Goal: Task Accomplishment & Management: Complete application form

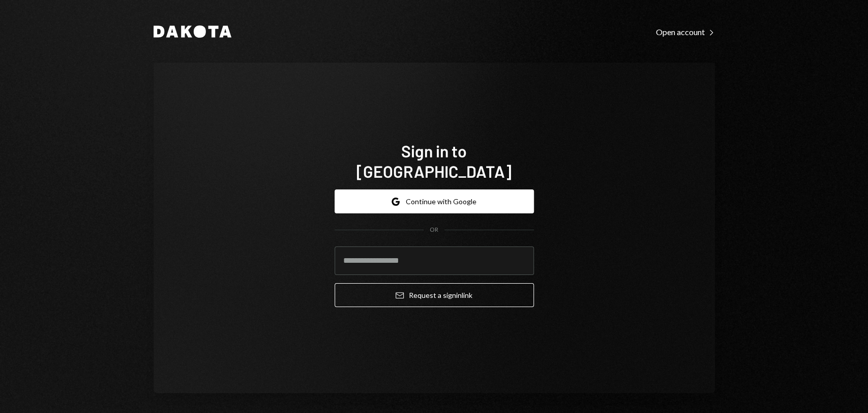
type input "**********"
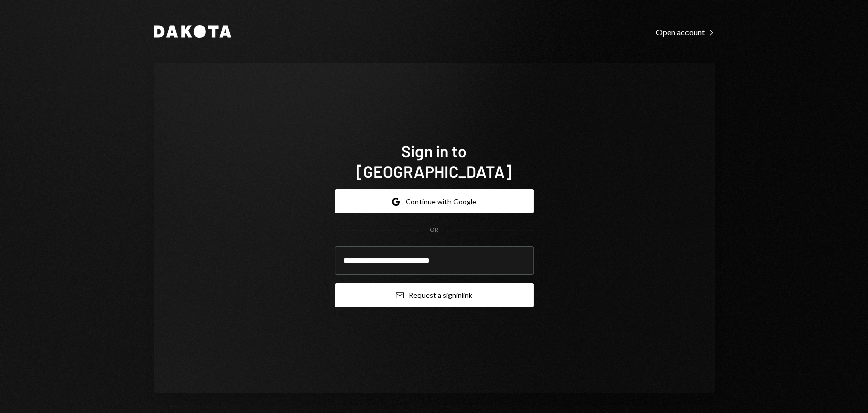
click at [442, 283] on button "Email Request a sign in link" at bounding box center [434, 295] width 199 height 24
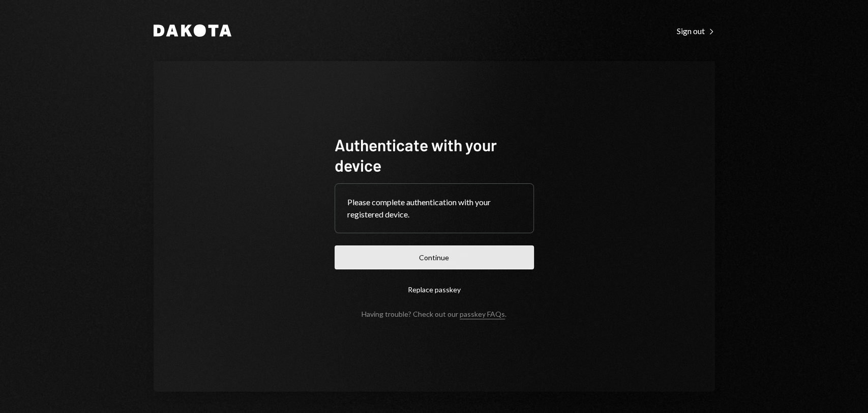
click at [465, 250] on button "Continue" at bounding box center [434, 257] width 199 height 24
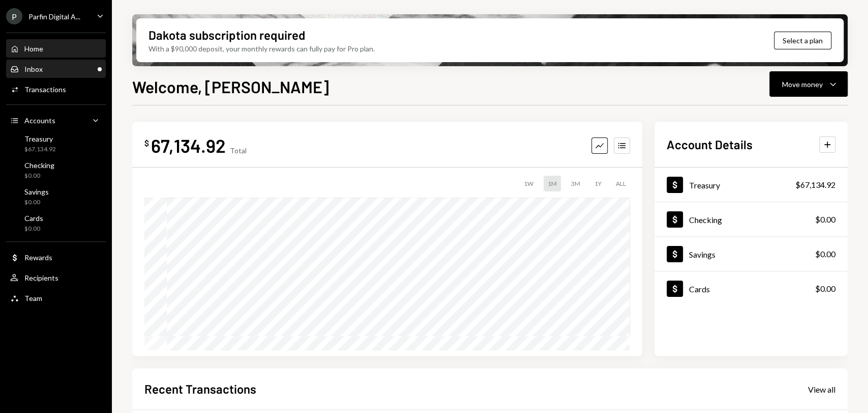
click at [70, 69] on div "Inbox Inbox" at bounding box center [56, 69] width 92 height 9
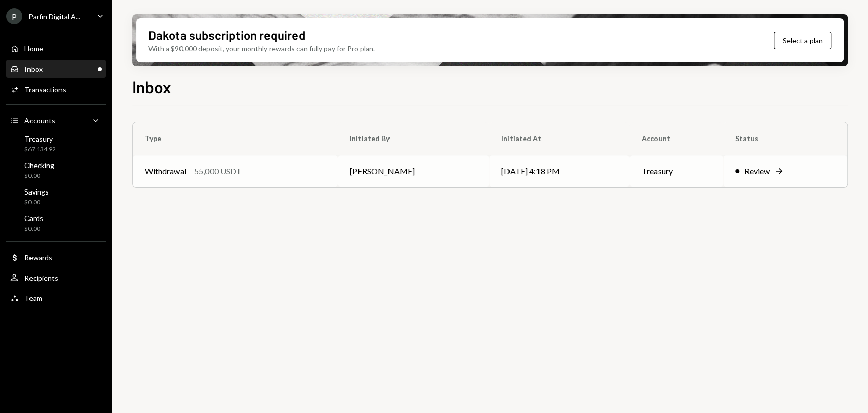
click at [436, 178] on td "[PERSON_NAME]" at bounding box center [414, 171] width 152 height 33
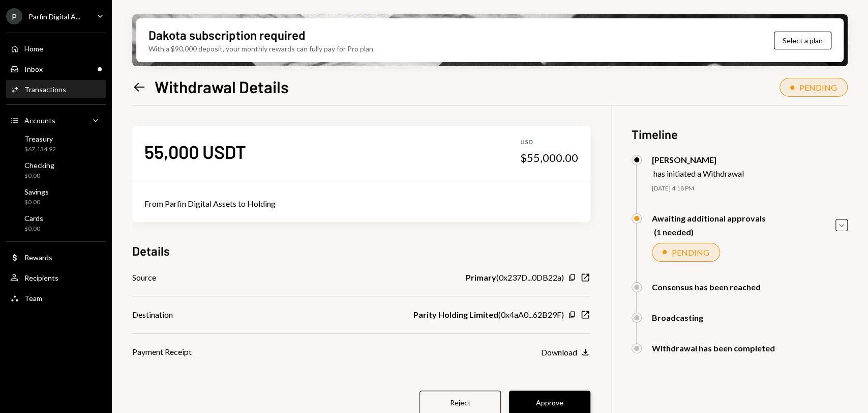
click at [539, 394] on button "Approve" at bounding box center [549, 402] width 81 height 24
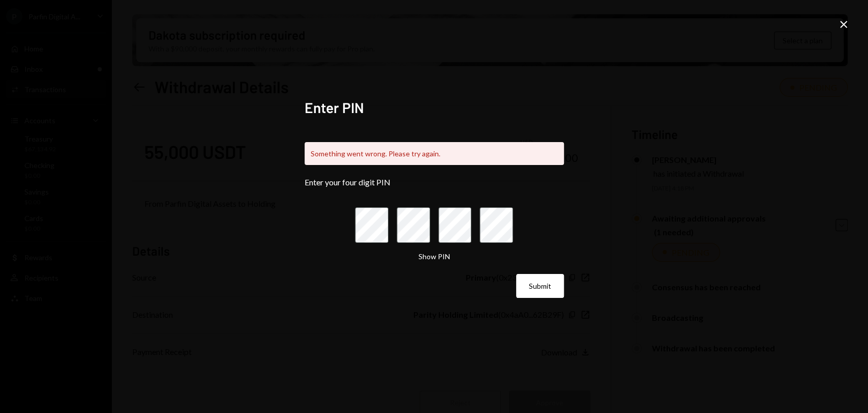
click at [842, 22] on icon at bounding box center [843, 24] width 7 height 7
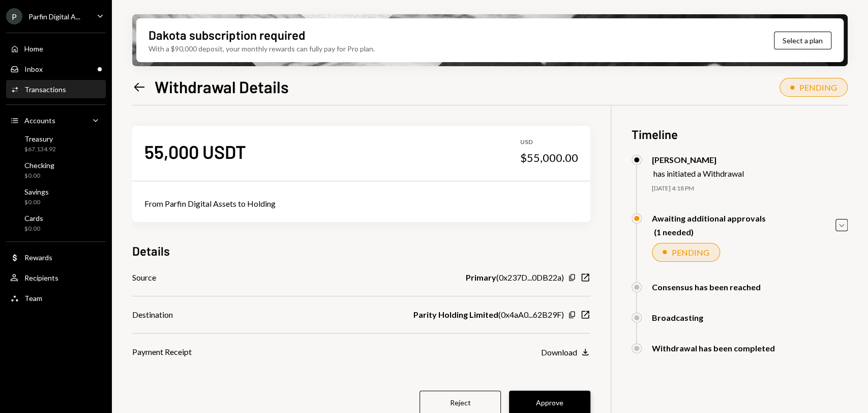
click at [558, 403] on button "Approve" at bounding box center [549, 402] width 81 height 24
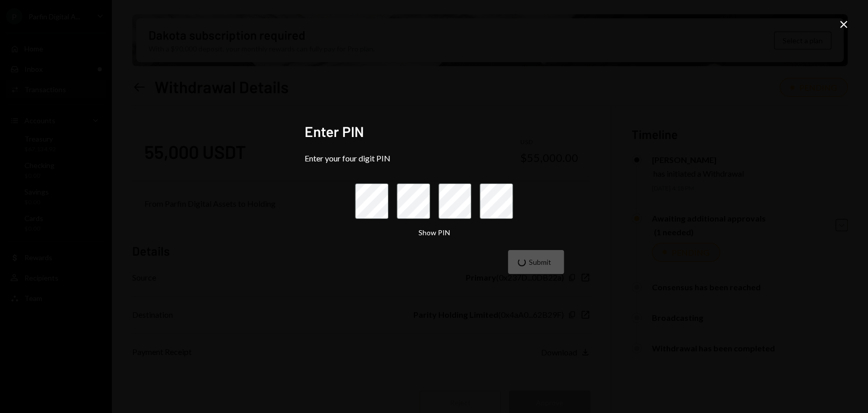
click at [846, 28] on icon "Close" at bounding box center [844, 24] width 12 height 12
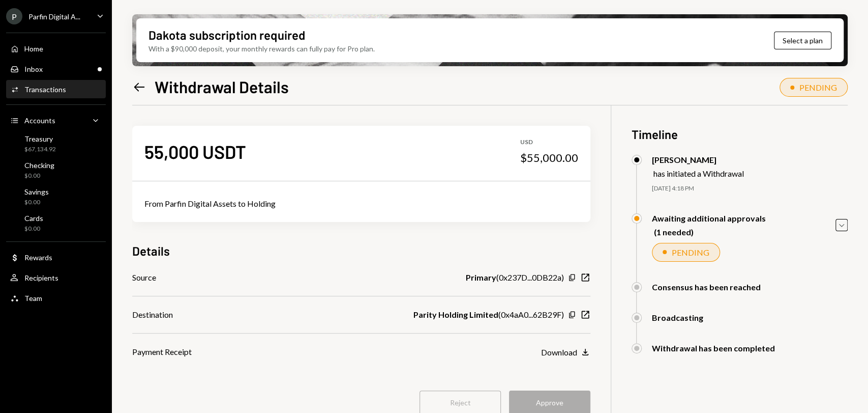
click at [139, 90] on icon "Left Arrow" at bounding box center [139, 87] width 14 height 14
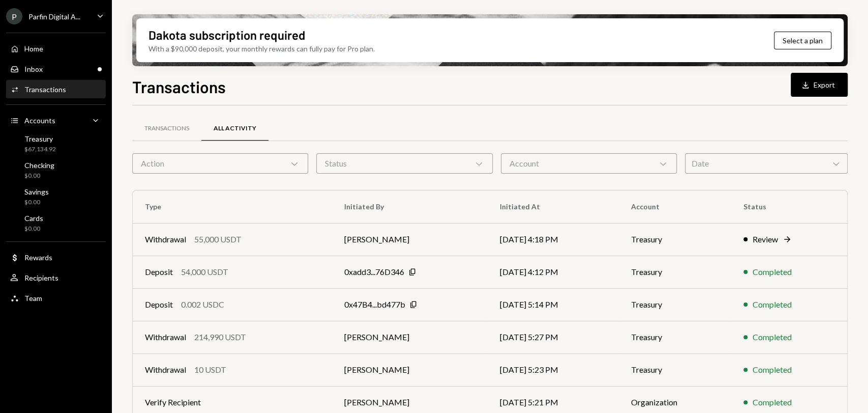
click at [342, 111] on div "Transactions All Activity Action Chevron Down Status Chevron Down Account Chevr…" at bounding box center [490, 348] width 716 height 486
click at [591, 238] on td "[DATE] 4:18 PM" at bounding box center [553, 239] width 131 height 33
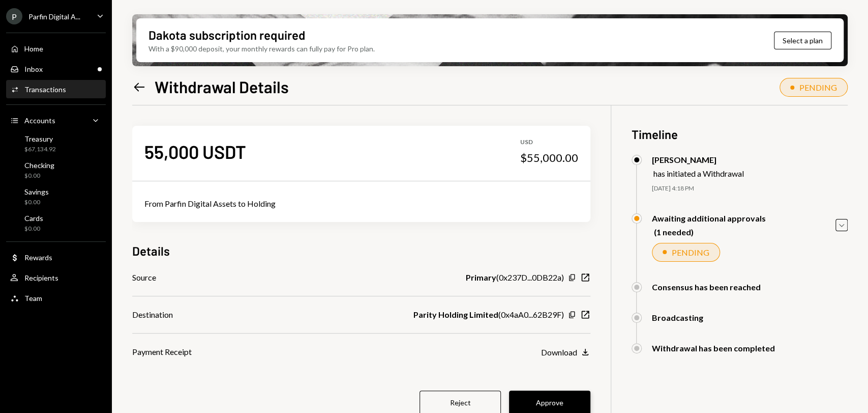
click at [556, 404] on button "Approve" at bounding box center [549, 402] width 81 height 24
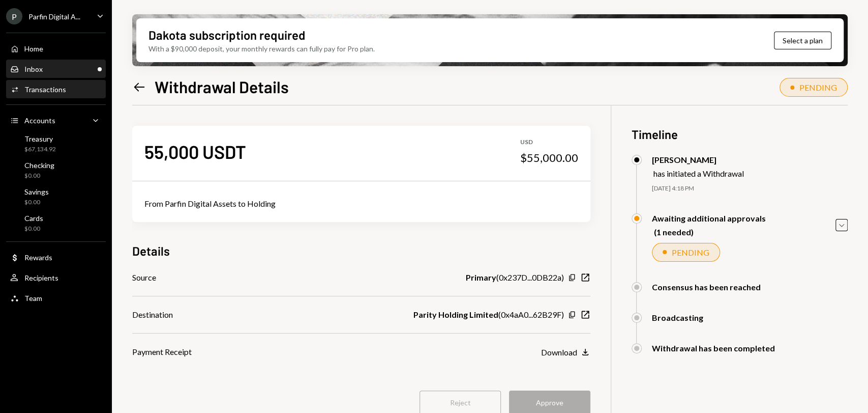
click at [66, 64] on div "Inbox Inbox" at bounding box center [56, 69] width 92 height 17
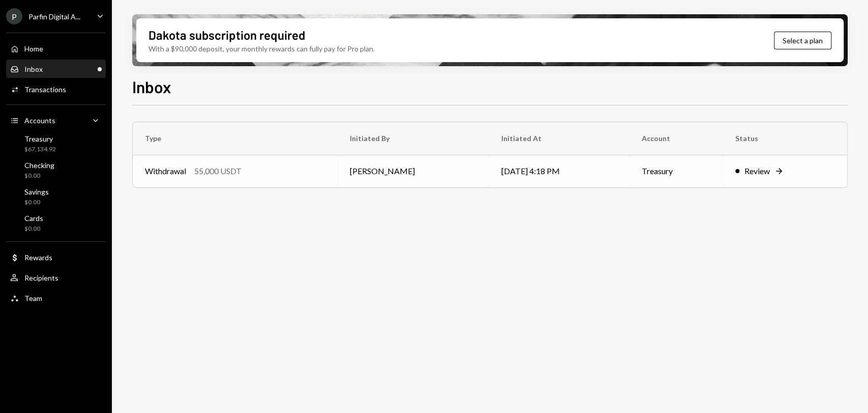
click at [410, 165] on td "[PERSON_NAME]" at bounding box center [414, 171] width 152 height 33
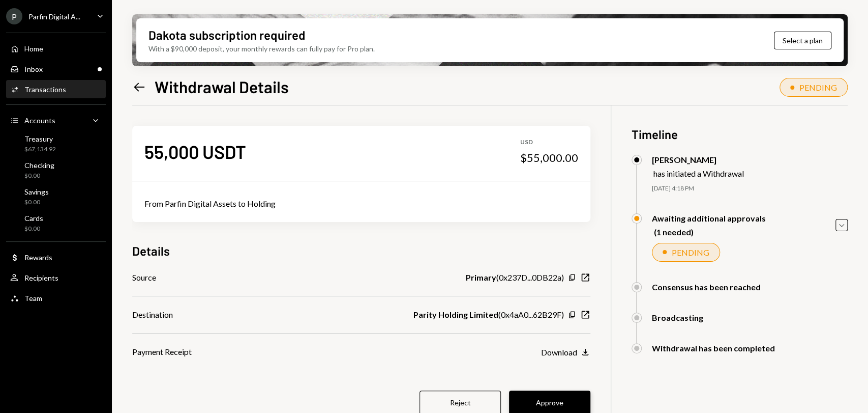
click at [556, 400] on button "Approve" at bounding box center [549, 402] width 81 height 24
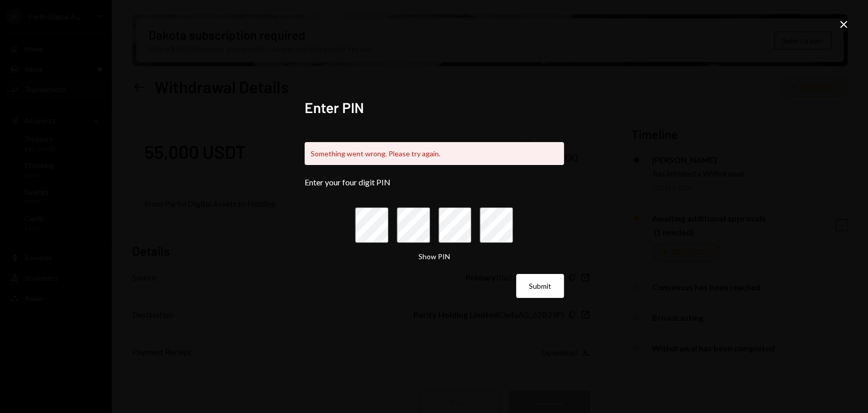
click at [516, 274] on button "Submit" at bounding box center [540, 286] width 48 height 24
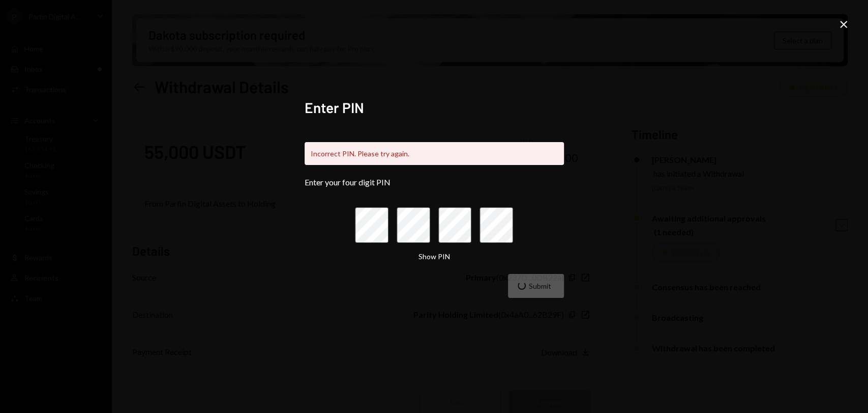
click at [508, 274] on button "Submit" at bounding box center [536, 286] width 56 height 24
click at [516, 274] on button "Submit" at bounding box center [540, 286] width 48 height 24
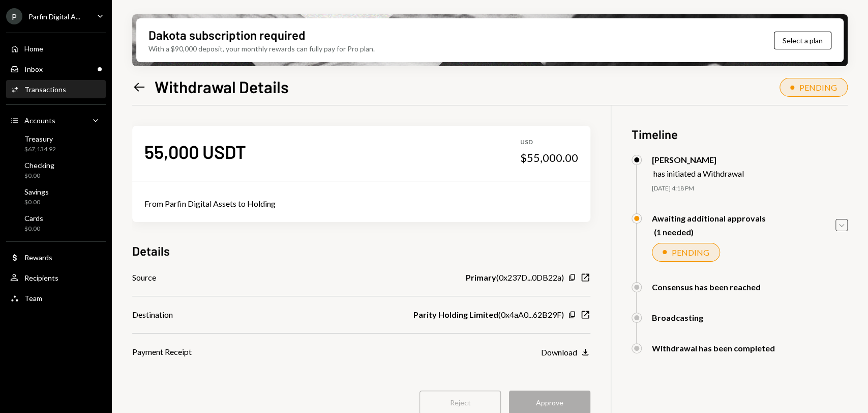
click at [840, 224] on icon "Caret Down" at bounding box center [841, 224] width 11 height 11
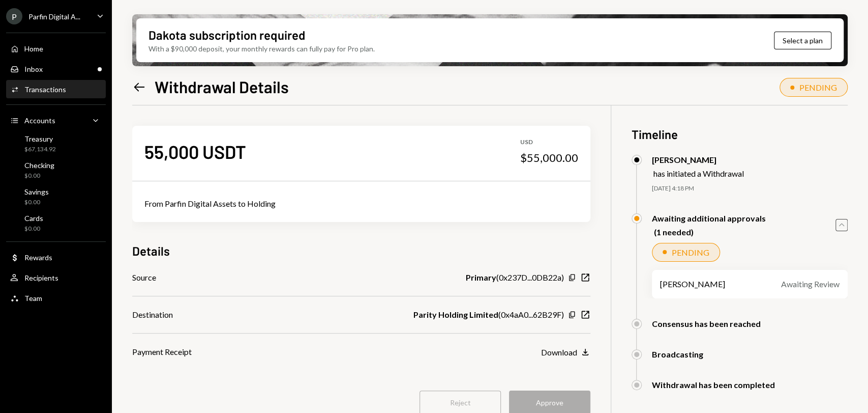
click at [840, 224] on icon "Caret Up" at bounding box center [841, 224] width 11 height 11
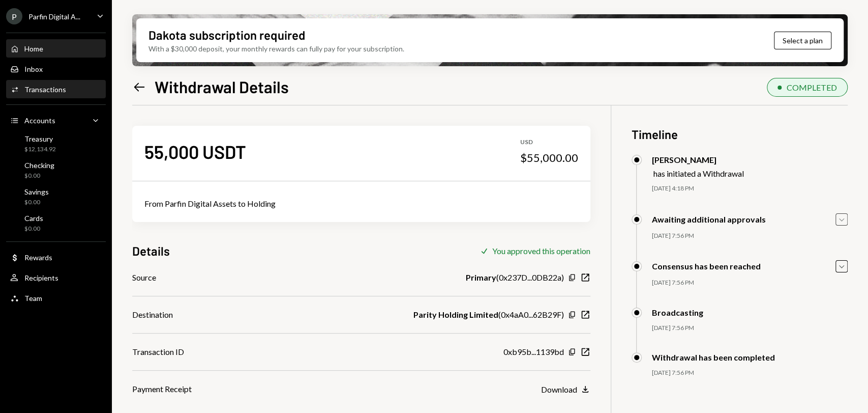
click at [59, 46] on div "Home Home" at bounding box center [56, 48] width 92 height 9
